Goal: Task Accomplishment & Management: Use online tool/utility

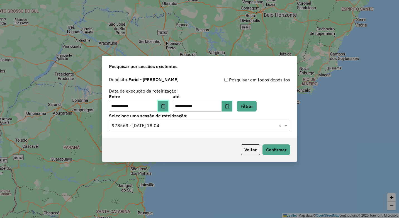
click at [165, 106] on icon "Choose Date" at bounding box center [163, 106] width 4 height 4
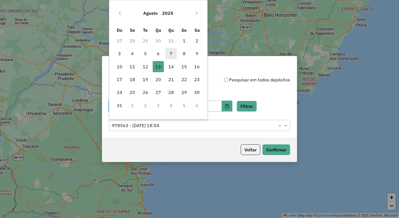
click at [171, 54] on span "7" at bounding box center [170, 53] width 11 height 11
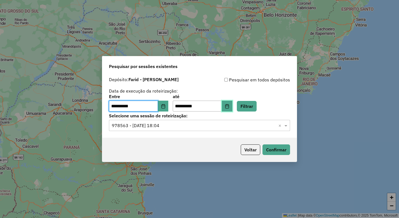
click at [232, 109] on button "Choose Date" at bounding box center [227, 106] width 11 height 11
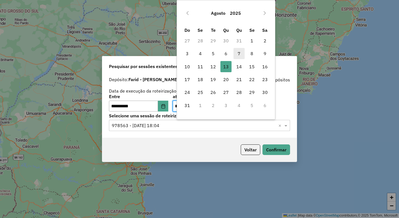
click at [240, 53] on span "7" at bounding box center [238, 53] width 11 height 11
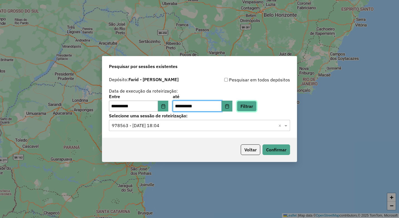
click at [256, 106] on button "Filtrar" at bounding box center [247, 106] width 20 height 11
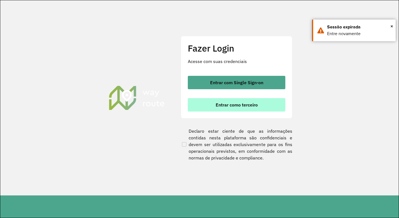
click at [232, 103] on span "Entrar como terceiro" at bounding box center [237, 105] width 42 height 4
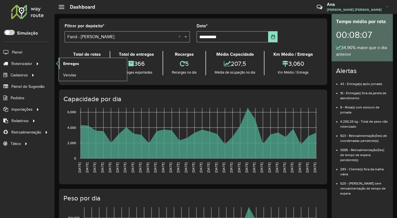
click at [73, 65] on span "Entregas" at bounding box center [71, 64] width 16 height 6
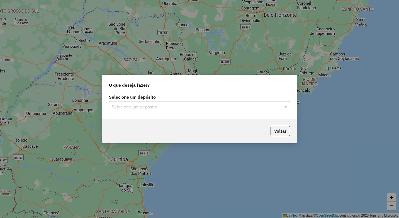
click at [125, 107] on input "text" at bounding box center [194, 107] width 164 height 7
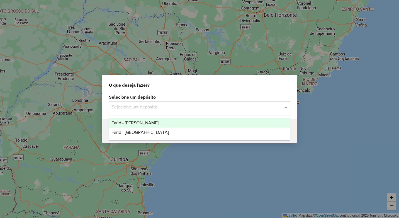
click at [145, 124] on span "Farid - [PERSON_NAME]" at bounding box center [134, 122] width 47 height 5
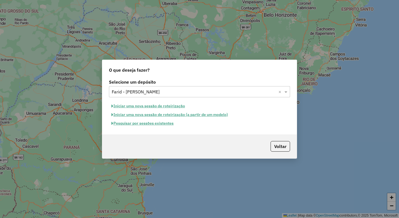
click at [156, 123] on button "Pesquisar por sessões existentes" at bounding box center [142, 123] width 67 height 9
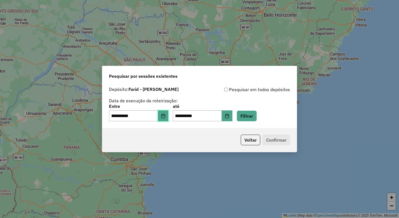
click at [164, 115] on button "Choose Date" at bounding box center [163, 115] width 11 height 11
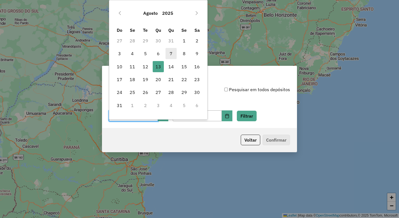
click at [170, 51] on span "7" at bounding box center [170, 53] width 11 height 11
type input "**********"
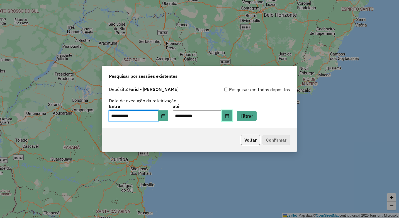
click at [232, 119] on button "Choose Date" at bounding box center [227, 115] width 11 height 11
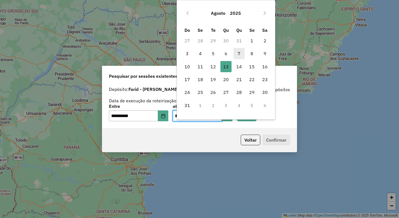
click at [240, 55] on span "7" at bounding box center [238, 53] width 11 height 11
type input "**********"
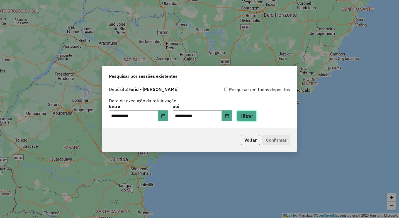
click at [257, 120] on button "Filtrar" at bounding box center [247, 116] width 20 height 11
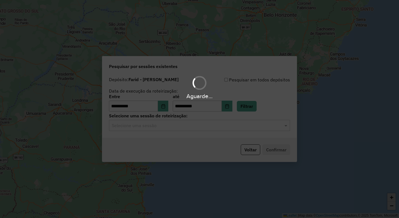
click at [160, 128] on hb-app "**********" at bounding box center [199, 109] width 399 height 218
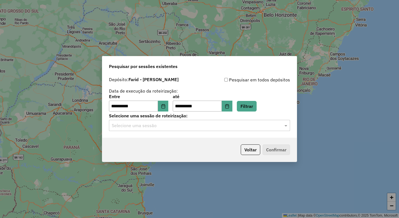
click at [165, 126] on input "text" at bounding box center [194, 125] width 164 height 7
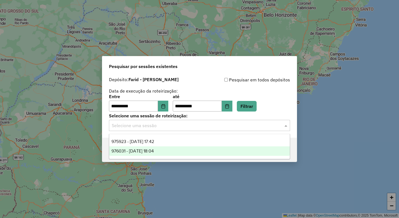
click at [198, 152] on div "976031 - 07/08/2025 18:04" at bounding box center [199, 150] width 181 height 9
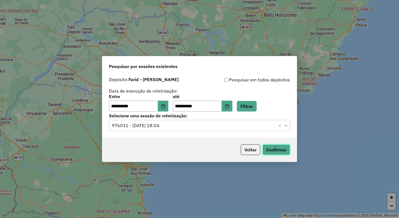
click at [270, 151] on button "Confirmar" at bounding box center [276, 149] width 28 height 11
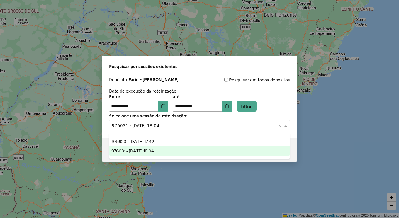
click at [183, 127] on input "text" at bounding box center [194, 125] width 164 height 7
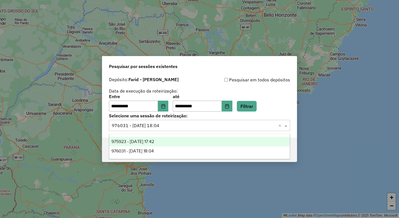
click at [176, 142] on div "975923 - 07/08/2025 17:42" at bounding box center [199, 141] width 181 height 9
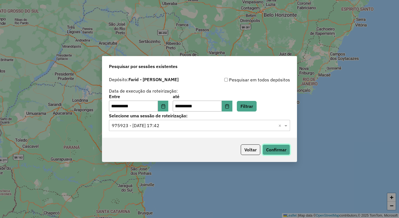
click at [279, 150] on button "Confirmar" at bounding box center [276, 149] width 28 height 11
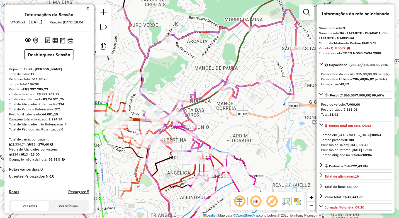
select select "*********"
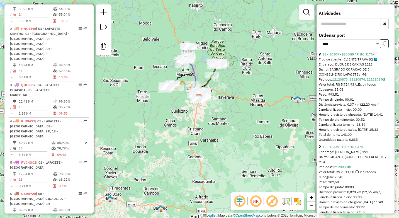
drag, startPoint x: 148, startPoint y: 116, endPoint x: 196, endPoint y: 113, distance: 47.7
click at [196, 120] on div "Janela de atendimento Grade de atendimento Capacidade Transportadoras Veículos …" at bounding box center [199, 109] width 399 height 218
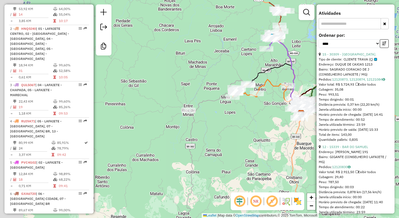
drag, startPoint x: 147, startPoint y: 142, endPoint x: 205, endPoint y: 156, distance: 59.9
click at [205, 156] on div "Janela de atendimento Grade de atendimento Capacidade Transportadoras Veículos …" at bounding box center [199, 109] width 399 height 218
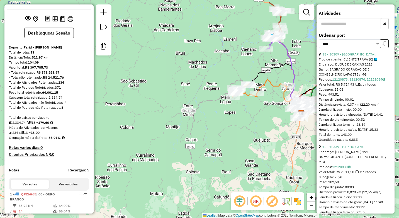
scroll to position [0, 0]
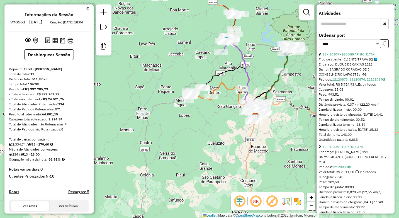
drag, startPoint x: 271, startPoint y: 70, endPoint x: 198, endPoint y: 78, distance: 73.4
click at [198, 78] on icon at bounding box center [227, 92] width 59 height 50
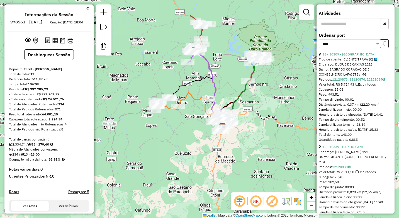
drag, startPoint x: 232, startPoint y: 84, endPoint x: 224, endPoint y: 89, distance: 9.1
click at [224, 89] on div "Janela de atendimento Grade de atendimento Capacidade Transportadoras Veículos …" at bounding box center [199, 109] width 399 height 218
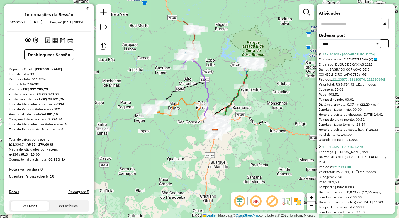
click at [265, 104] on div "Janela de atendimento Grade de atendimento Capacidade Transportadoras Veículos …" at bounding box center [199, 109] width 399 height 218
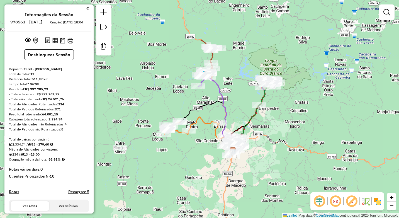
drag, startPoint x: 134, startPoint y: 79, endPoint x: 162, endPoint y: 110, distance: 41.6
click at [162, 110] on div "Janela de atendimento Grade de atendimento Capacidade Transportadoras Veículos …" at bounding box center [199, 109] width 399 height 218
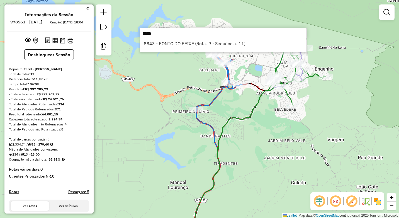
type input "*****"
click at [192, 95] on div "Rota 1 - Placa QPZ6H65 10831 - CANTIM GASTRONOMIA Janela de atendimento Grade d…" at bounding box center [199, 109] width 399 height 218
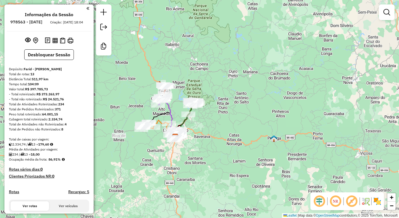
click at [233, 126] on div "Janela de atendimento Grade de atendimento Capacidade Transportadoras Veículos …" at bounding box center [199, 109] width 399 height 218
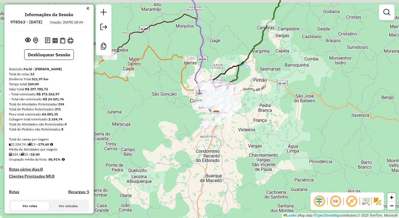
drag, startPoint x: 242, startPoint y: 120, endPoint x: 227, endPoint y: 128, distance: 16.7
click at [227, 128] on div "Janela de atendimento Grade de atendimento Capacidade Transportadoras Veículos …" at bounding box center [199, 109] width 399 height 218
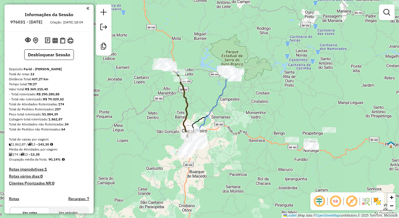
drag, startPoint x: 243, startPoint y: 86, endPoint x: 238, endPoint y: 101, distance: 15.6
click at [238, 101] on div "Janela de atendimento Grade de atendimento Capacidade Transportadoras Veículos …" at bounding box center [199, 109] width 399 height 218
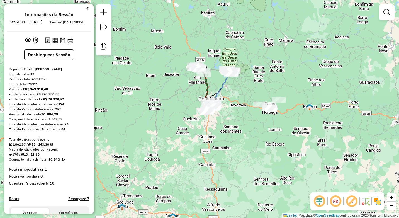
drag, startPoint x: 230, startPoint y: 114, endPoint x: 232, endPoint y: 99, distance: 15.4
click at [232, 99] on div "Janela de atendimento Grade de atendimento Capacidade Transportadoras Veículos …" at bounding box center [199, 109] width 399 height 218
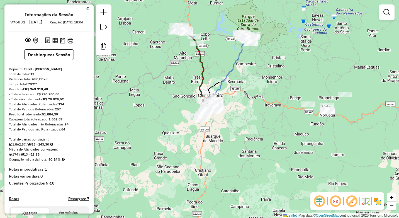
click at [220, 73] on div "Janela de atendimento Grade de atendimento Capacidade Transportadoras Veículos …" at bounding box center [199, 109] width 399 height 218
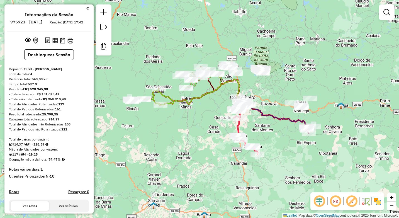
drag, startPoint x: 160, startPoint y: 124, endPoint x: 196, endPoint y: 122, distance: 36.3
click at [196, 122] on div "Janela de atendimento Grade de atendimento Capacidade Transportadoras Veículos …" at bounding box center [199, 109] width 399 height 218
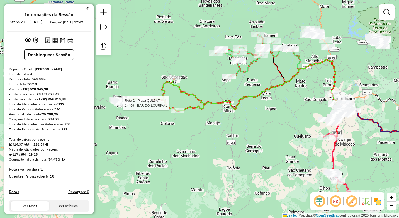
select select "**********"
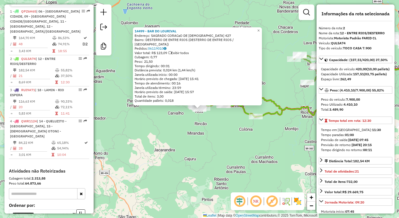
scroll to position [242, 0]
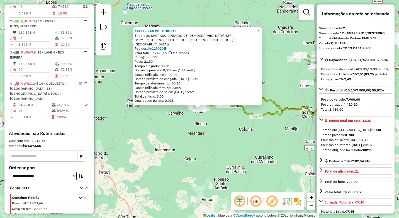
click at [222, 146] on div "14499 - BAR DO LOURIVAL Endereço: SAGRADO CORACaO DE JESUS 427 Bairro: DESTERRO…" at bounding box center [199, 109] width 399 height 218
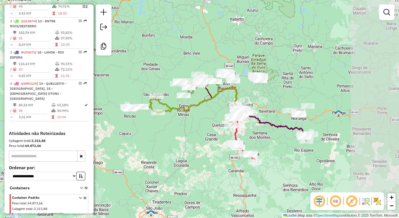
drag, startPoint x: 259, startPoint y: 150, endPoint x: 176, endPoint y: 131, distance: 84.8
click at [176, 131] on div "Janela de atendimento Grade de atendimento Capacidade Transportadoras Veículos …" at bounding box center [199, 109] width 399 height 218
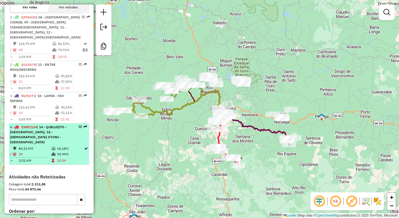
scroll to position [186, 0]
